Goal: Find specific page/section: Find specific page/section

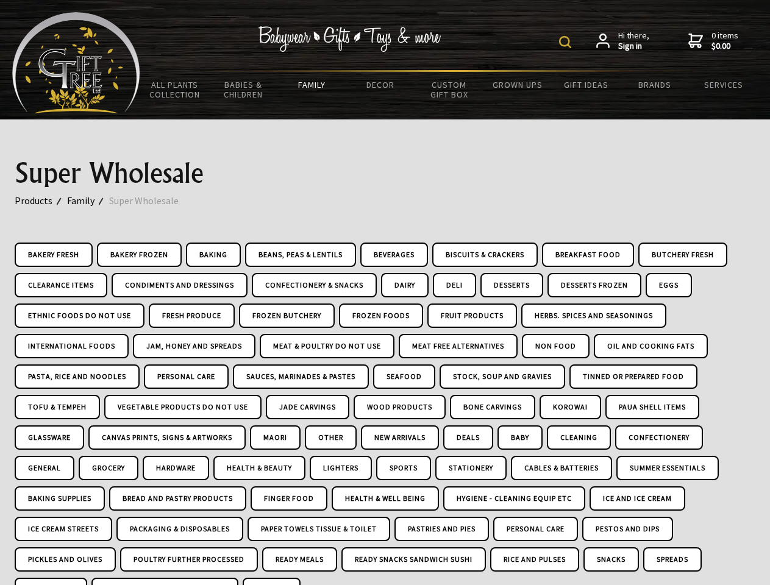
click at [567, 42] on img at bounding box center [565, 42] width 12 height 12
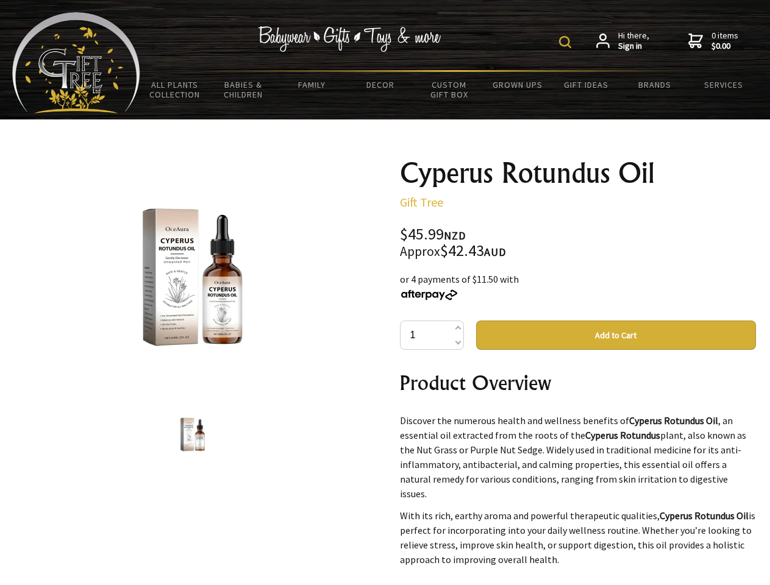
click at [567, 42] on img at bounding box center [565, 42] width 12 height 12
